Goal: Obtain resource: Obtain resource

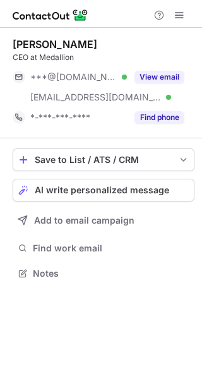
scroll to position [265, 202]
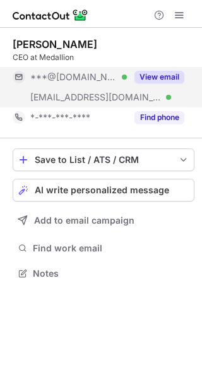
click at [164, 77] on button "View email" at bounding box center [159, 77] width 50 height 13
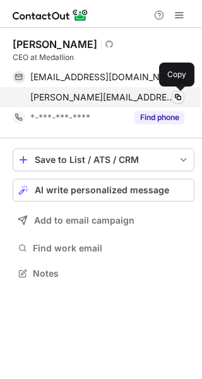
click at [181, 97] on span at bounding box center [178, 97] width 10 height 10
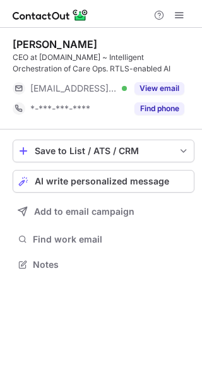
scroll to position [256, 202]
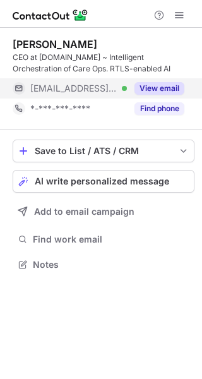
click at [154, 88] on button "View email" at bounding box center [159, 88] width 50 height 13
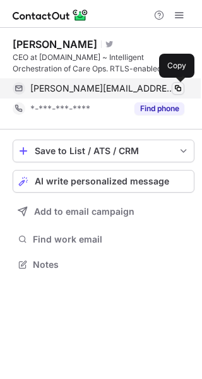
click at [176, 83] on span at bounding box center [178, 88] width 10 height 10
